Goal: Navigation & Orientation: Find specific page/section

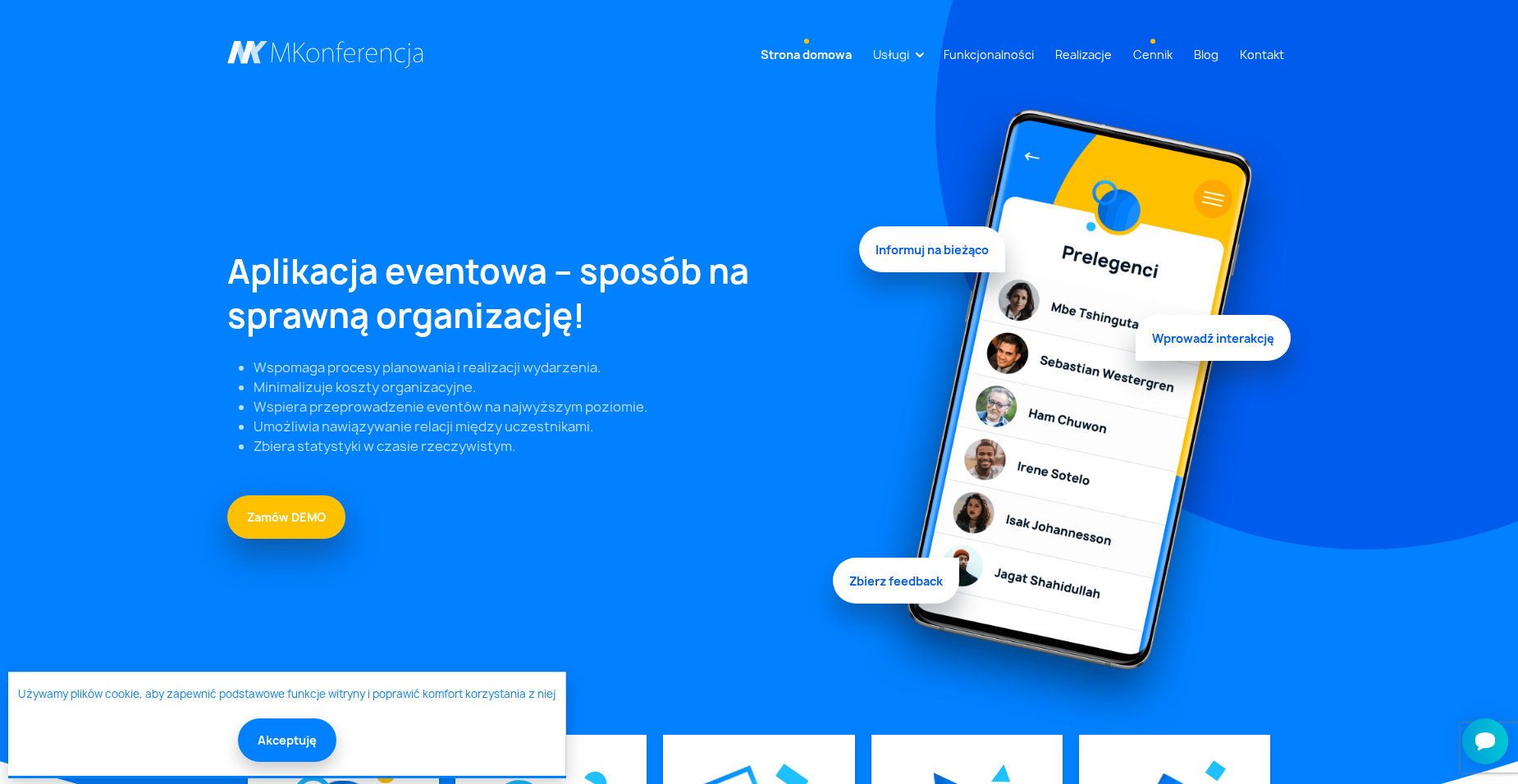
click at [1160, 53] on link "Cennik" at bounding box center [1153, 54] width 53 height 30
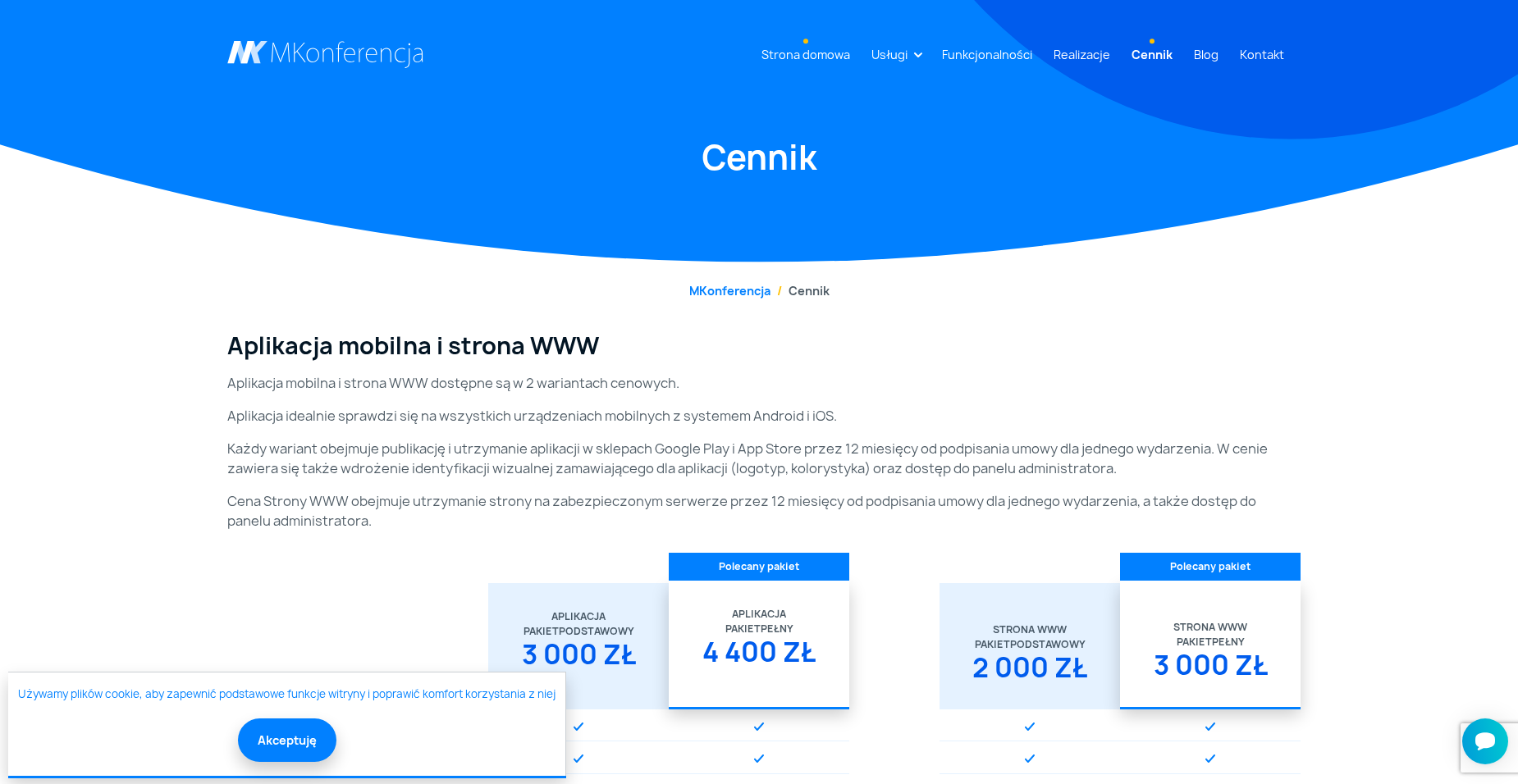
click at [818, 40] on link "Strona domowa" at bounding box center [806, 54] width 102 height 30
